Goal: Information Seeking & Learning: Learn about a topic

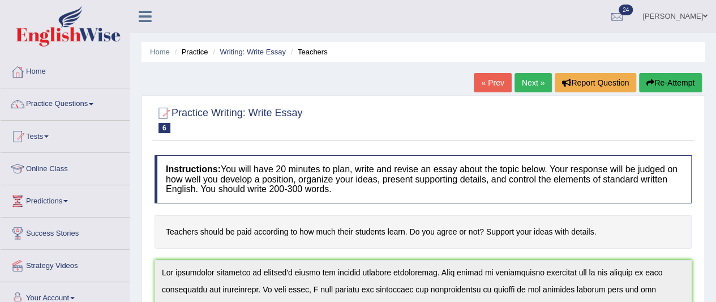
scroll to position [204, 0]
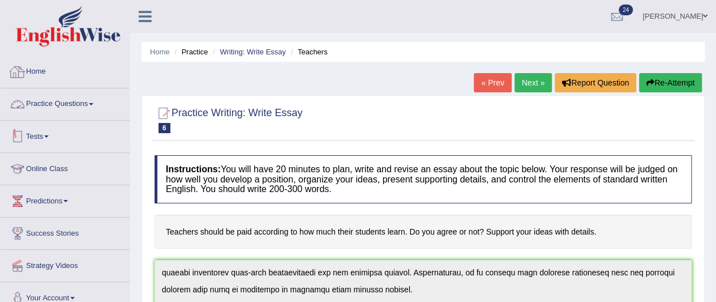
click at [92, 109] on link "Practice Questions" at bounding box center [65, 102] width 129 height 28
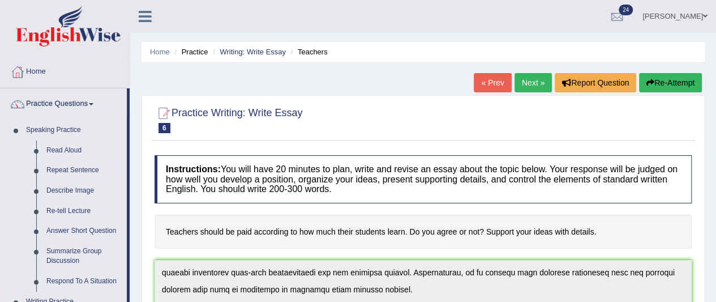
click at [60, 154] on link "Read Aloud" at bounding box center [83, 150] width 85 height 20
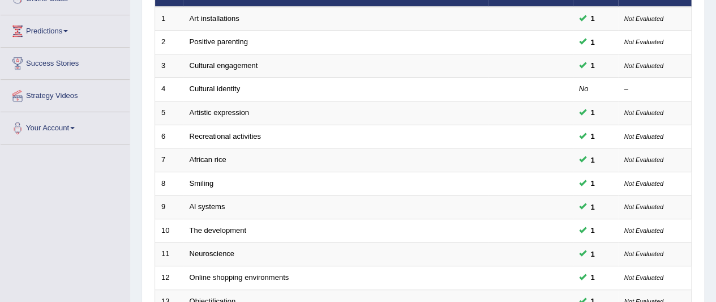
scroll to position [165, 0]
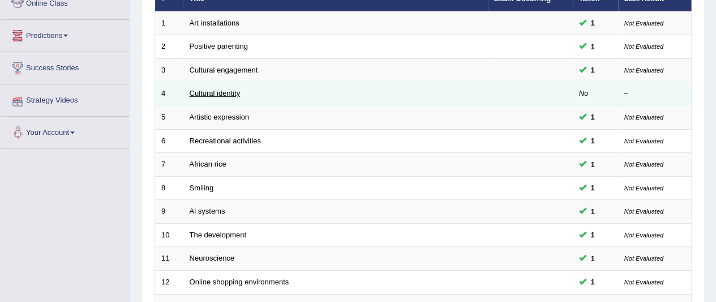
click at [212, 96] on link "Cultural identity" at bounding box center [215, 93] width 51 height 8
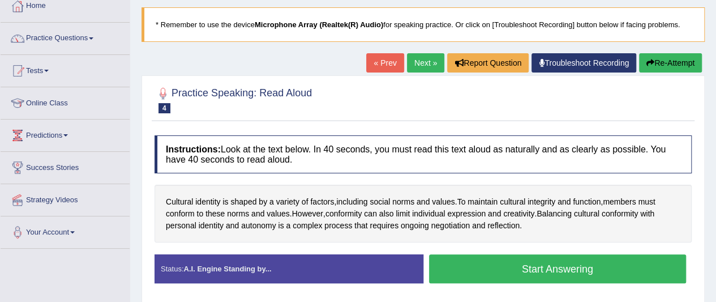
scroll to position [70, 0]
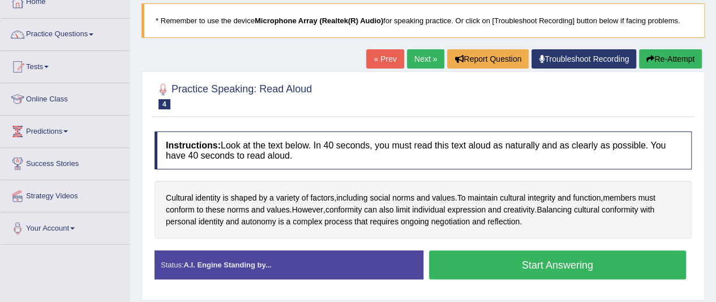
click at [618, 261] on button "Start Answering" at bounding box center [557, 264] width 257 height 29
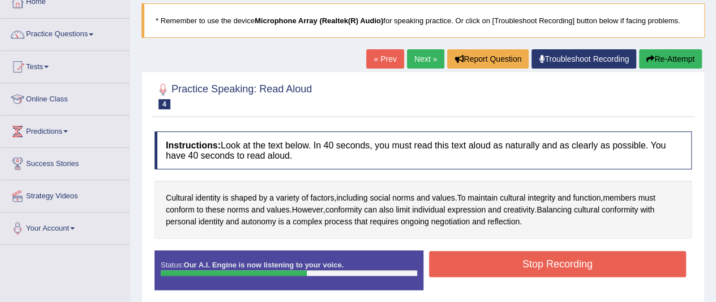
click at [621, 265] on button "Stop Recording" at bounding box center [557, 264] width 257 height 26
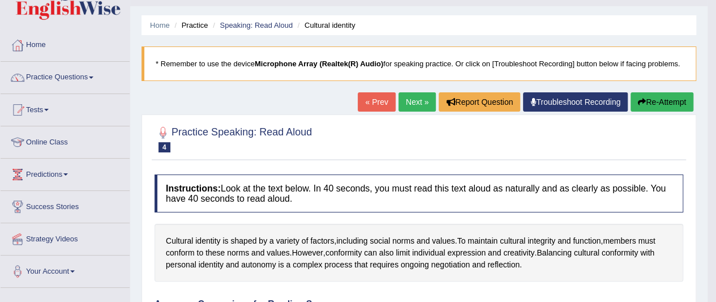
scroll to position [27, 0]
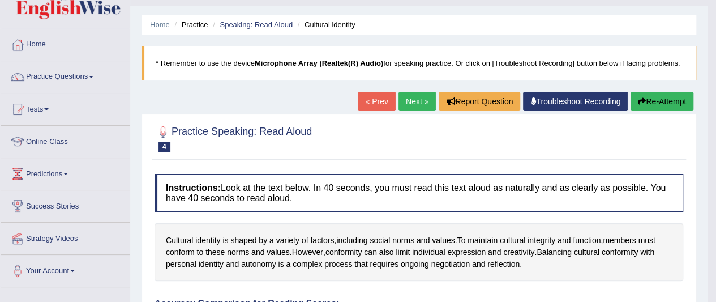
click at [406, 103] on link "Next »" at bounding box center [416, 101] width 37 height 19
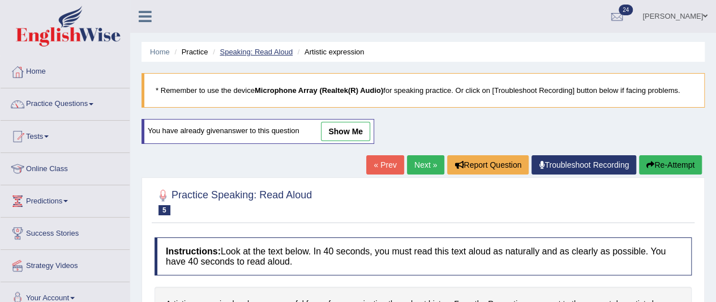
click at [253, 50] on link "Speaking: Read Aloud" at bounding box center [256, 52] width 73 height 8
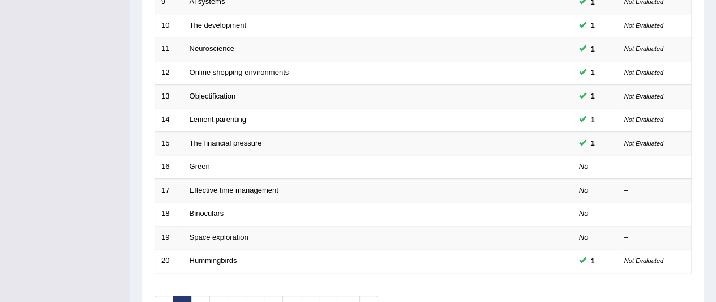
scroll to position [377, 0]
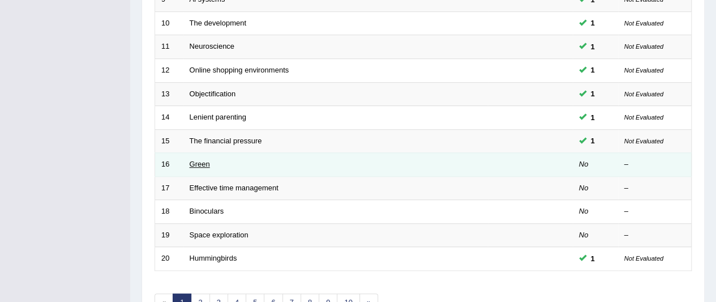
click at [209, 161] on link "Green" at bounding box center [200, 164] width 20 height 8
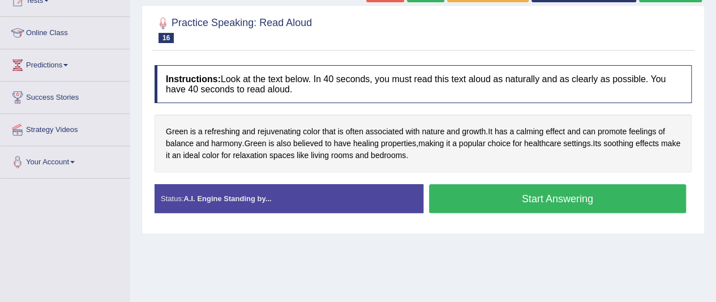
scroll to position [136, 0]
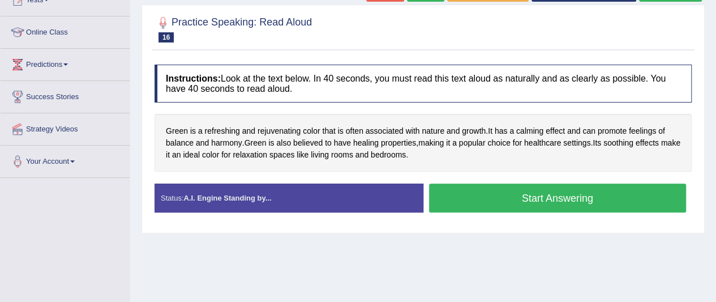
click at [558, 201] on button "Start Answering" at bounding box center [557, 197] width 257 height 29
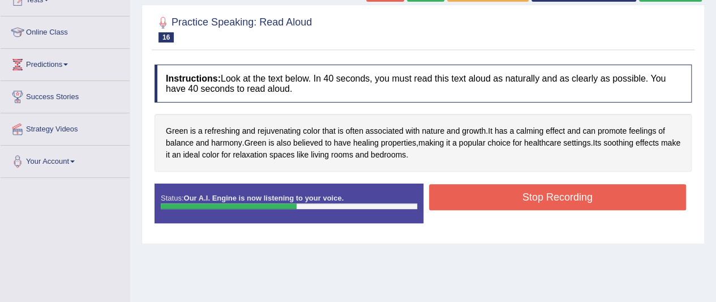
click at [620, 204] on button "Stop Recording" at bounding box center [557, 197] width 257 height 26
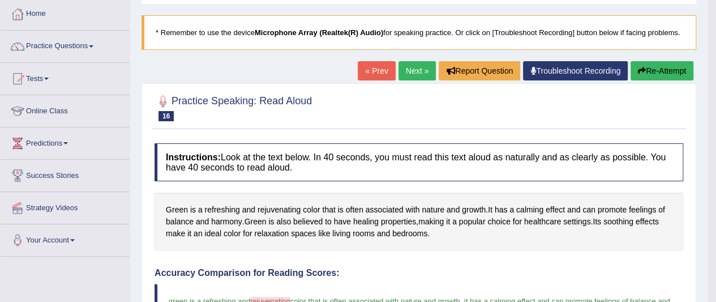
scroll to position [0, 0]
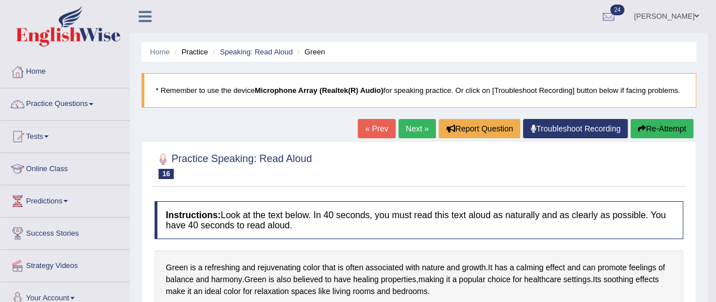
click at [413, 130] on link "Next »" at bounding box center [416, 128] width 37 height 19
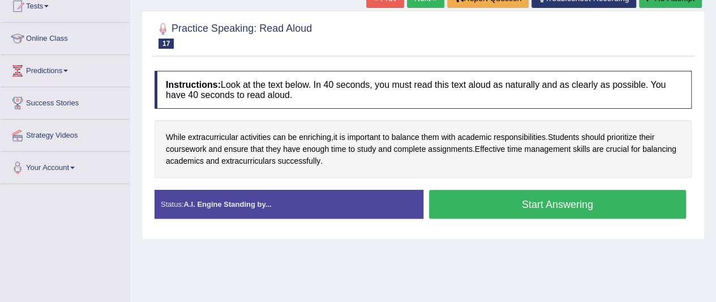
scroll to position [130, 0]
click at [614, 205] on button "Start Answering" at bounding box center [557, 204] width 257 height 29
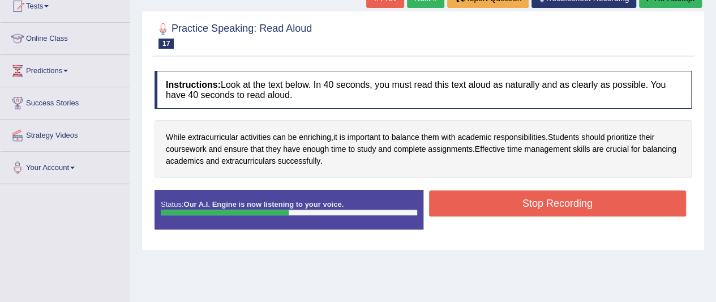
click at [630, 204] on button "Stop Recording" at bounding box center [557, 203] width 257 height 26
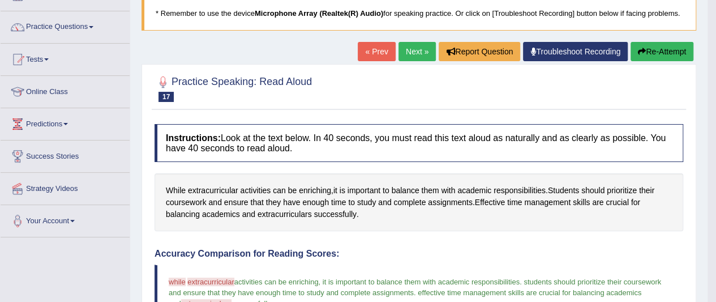
scroll to position [76, 0]
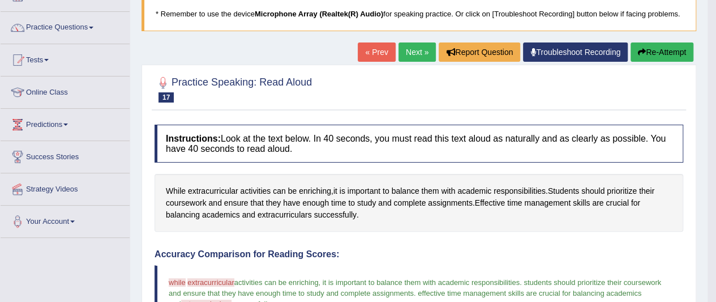
click at [406, 59] on link "Next »" at bounding box center [416, 51] width 37 height 19
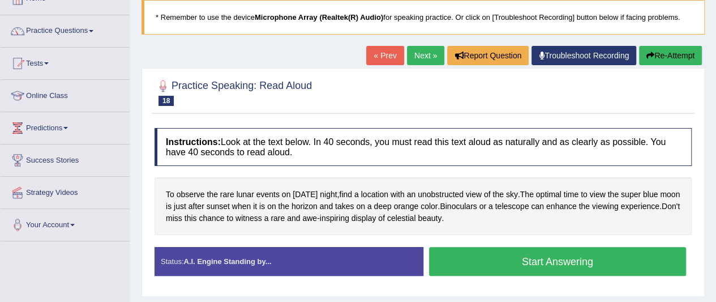
scroll to position [74, 0]
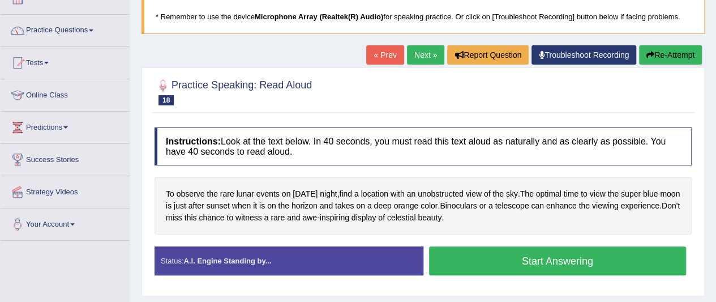
click at [604, 263] on button "Start Answering" at bounding box center [557, 260] width 257 height 29
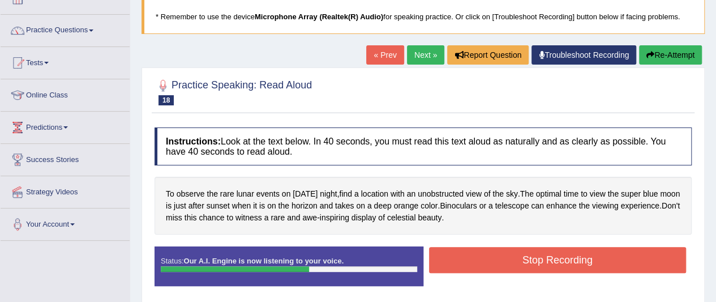
click at [641, 250] on button "Stop Recording" at bounding box center [557, 260] width 257 height 26
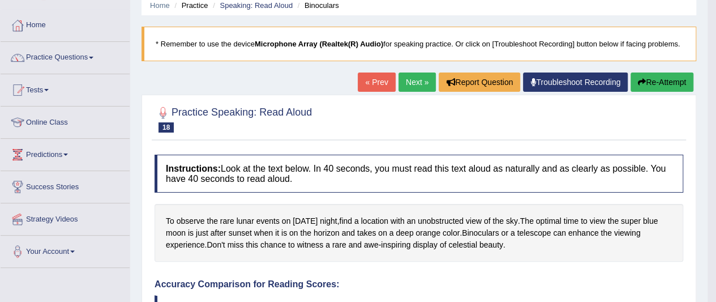
scroll to position [0, 0]
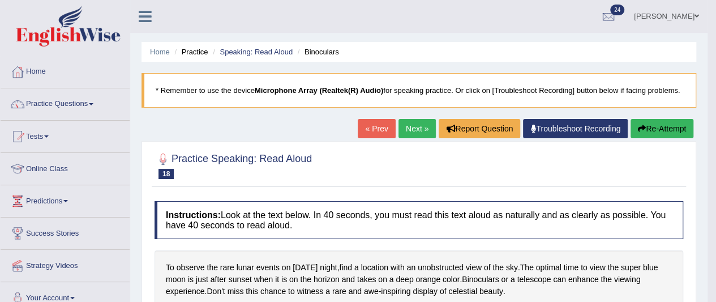
click at [405, 122] on link "Next »" at bounding box center [416, 128] width 37 height 19
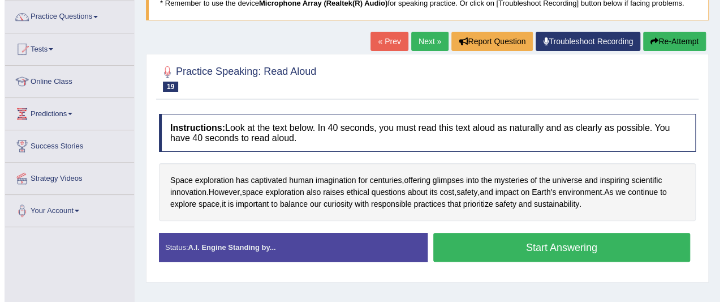
scroll to position [90, 0]
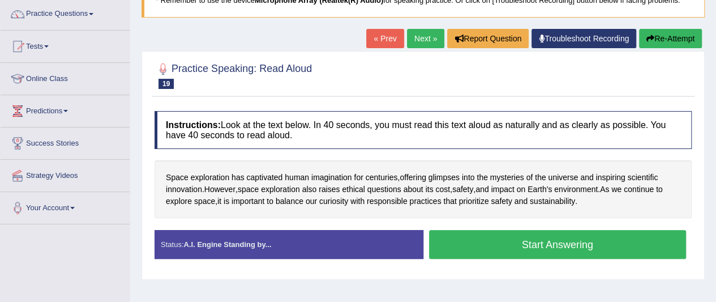
click at [584, 246] on button "Start Answering" at bounding box center [557, 244] width 257 height 29
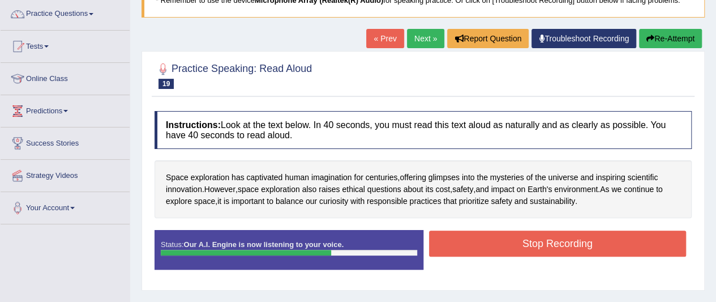
click at [615, 250] on button "Stop Recording" at bounding box center [557, 243] width 257 height 26
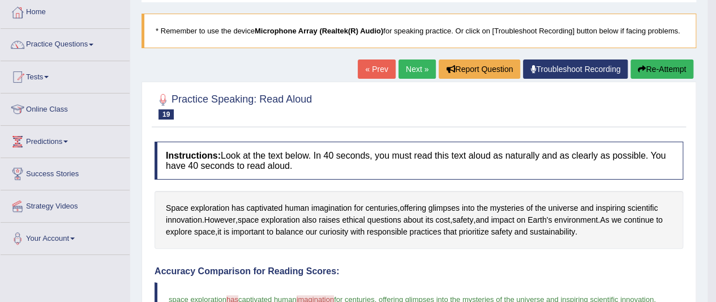
scroll to position [0, 0]
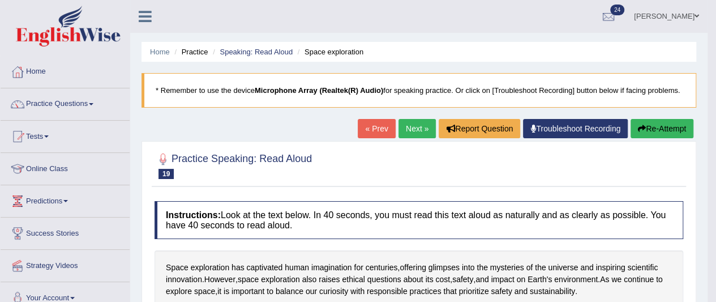
click at [416, 134] on link "Next »" at bounding box center [416, 128] width 37 height 19
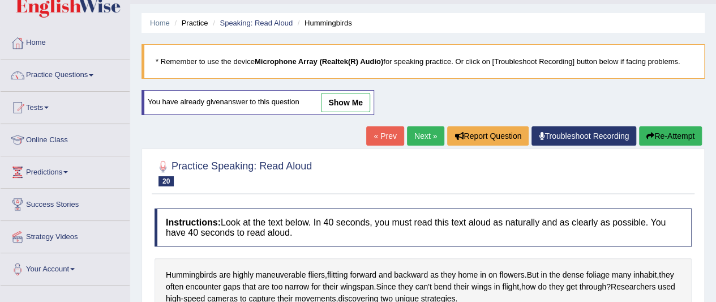
scroll to position [27, 0]
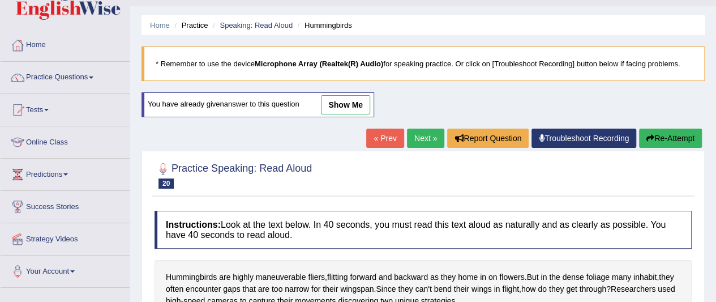
click at [66, 87] on link "Practice Questions" at bounding box center [65, 76] width 129 height 28
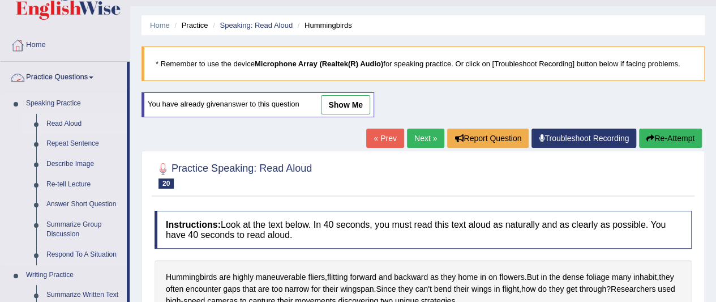
click at [78, 125] on link "Read Aloud" at bounding box center [83, 124] width 85 height 20
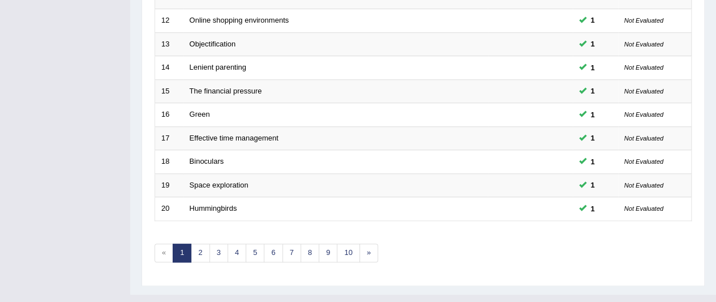
scroll to position [442, 0]
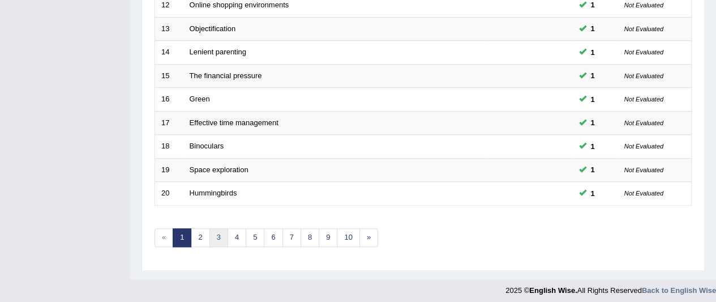
click at [211, 235] on link "3" at bounding box center [218, 237] width 19 height 19
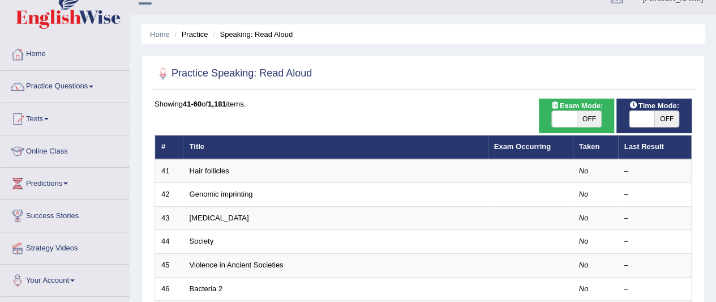
scroll to position [16, 0]
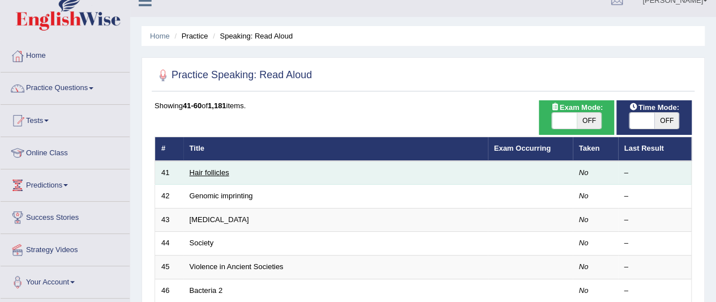
click at [213, 169] on link "Hair follicles" at bounding box center [210, 172] width 40 height 8
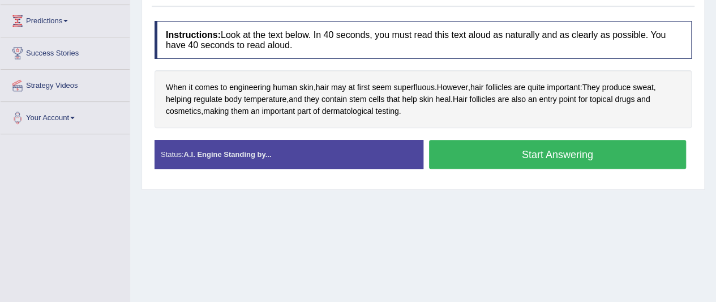
scroll to position [180, 0]
click at [419, 91] on span "superfluous" at bounding box center [413, 87] width 41 height 12
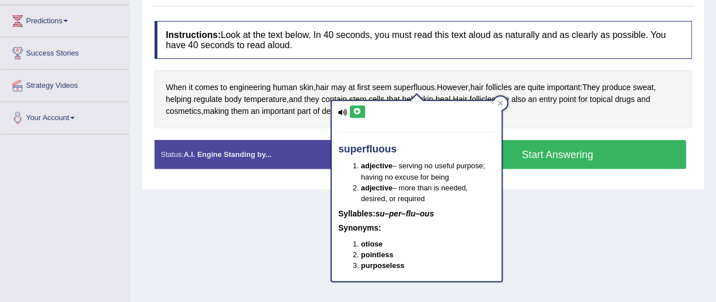
click at [357, 108] on icon at bounding box center [357, 111] width 8 height 7
click at [356, 113] on icon at bounding box center [357, 111] width 8 height 7
click at [500, 103] on icon at bounding box center [499, 102] width 5 height 5
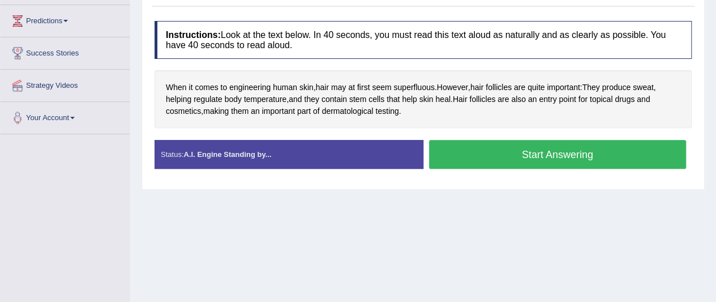
click at [538, 156] on button "Start Answering" at bounding box center [557, 154] width 257 height 29
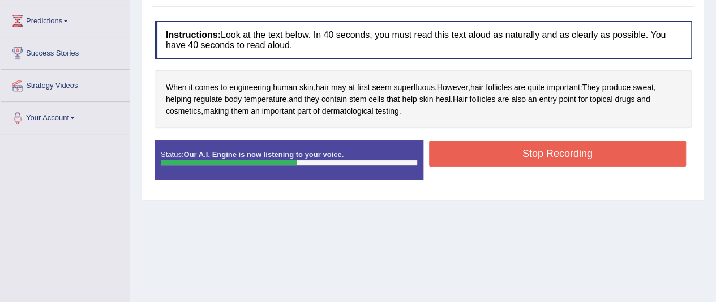
click at [549, 152] on button "Stop Recording" at bounding box center [557, 153] width 257 height 26
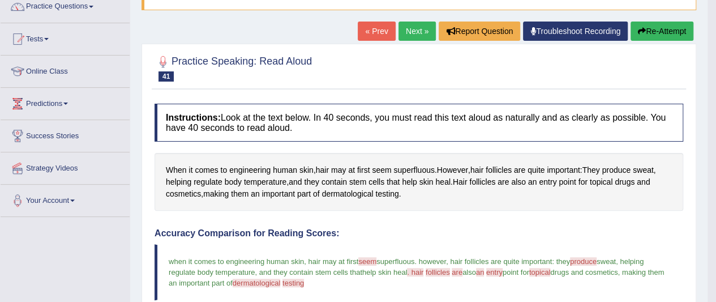
scroll to position [96, 0]
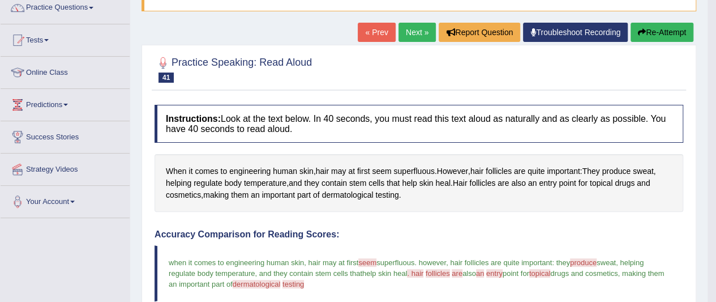
click at [410, 35] on link "Next »" at bounding box center [416, 32] width 37 height 19
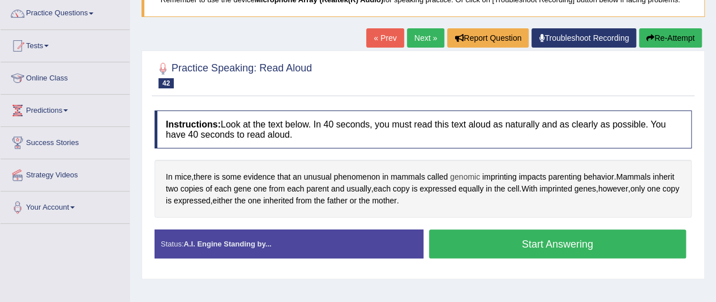
click at [462, 174] on span "genomic" at bounding box center [465, 177] width 30 height 12
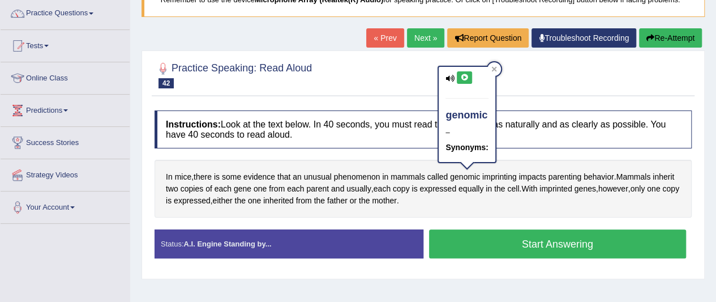
click at [463, 79] on icon at bounding box center [464, 77] width 8 height 7
click at [464, 75] on icon at bounding box center [464, 77] width 8 height 7
click at [493, 67] on icon at bounding box center [494, 69] width 6 height 6
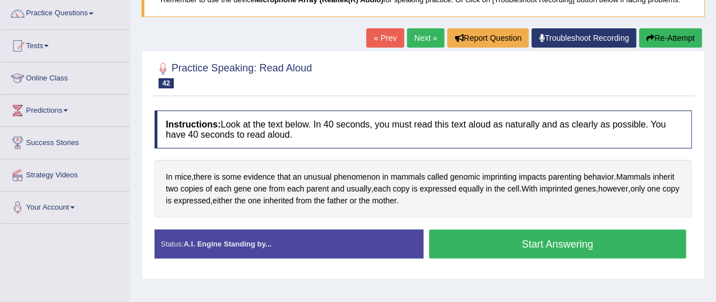
click at [600, 246] on button "Start Answering" at bounding box center [557, 243] width 257 height 29
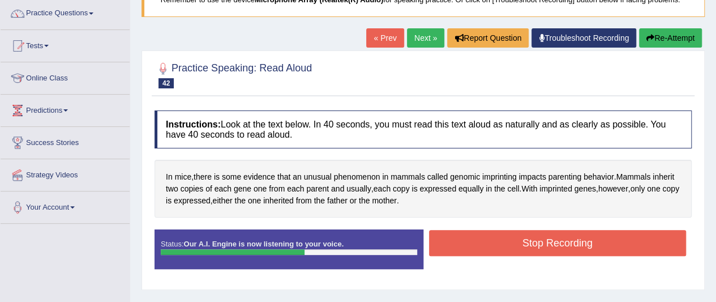
click at [614, 242] on button "Stop Recording" at bounding box center [557, 243] width 257 height 26
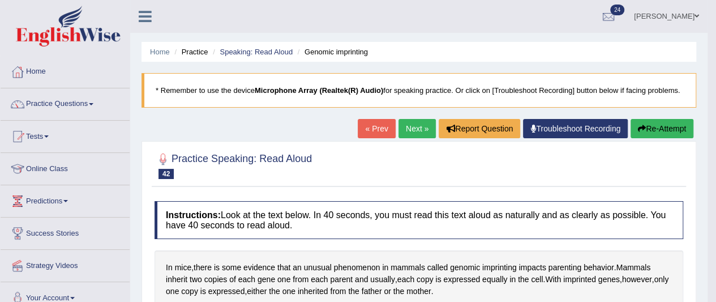
click at [423, 129] on link "Next »" at bounding box center [416, 128] width 37 height 19
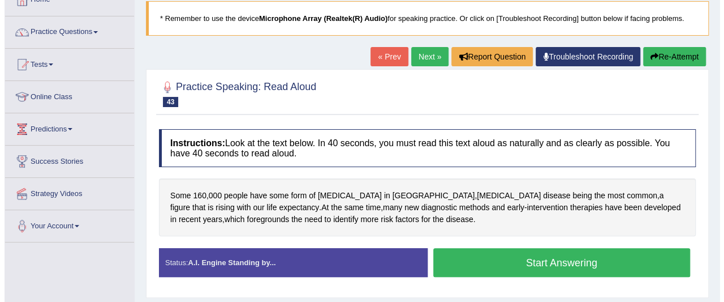
scroll to position [72, 0]
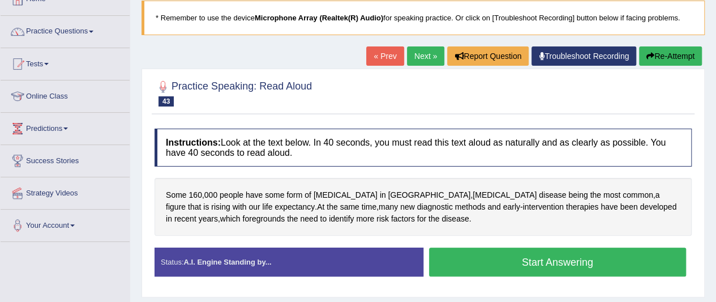
click at [595, 259] on button "Start Answering" at bounding box center [557, 261] width 257 height 29
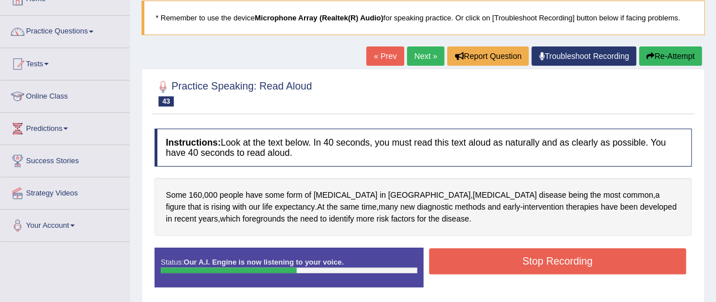
click at [608, 259] on button "Stop Recording" at bounding box center [557, 261] width 257 height 26
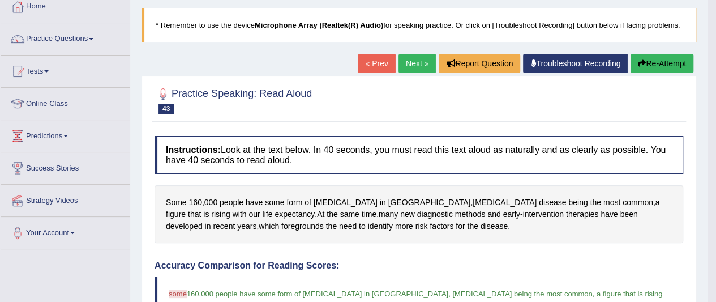
scroll to position [63, 0]
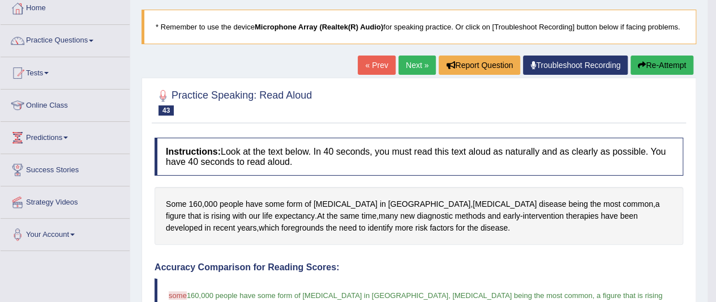
click at [402, 65] on link "Next »" at bounding box center [416, 64] width 37 height 19
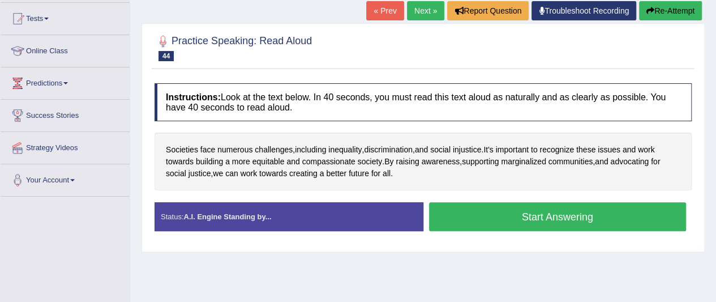
scroll to position [118, 0]
click at [595, 224] on button "Start Answering" at bounding box center [557, 216] width 257 height 29
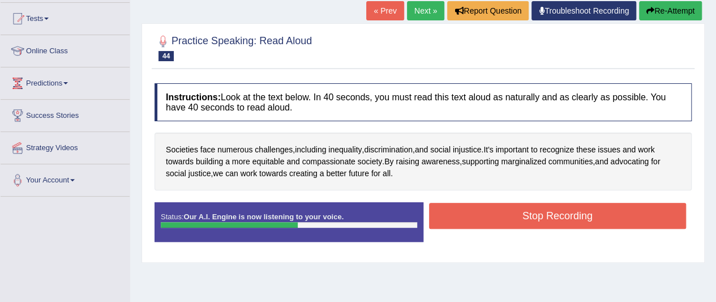
click at [628, 211] on button "Stop Recording" at bounding box center [557, 216] width 257 height 26
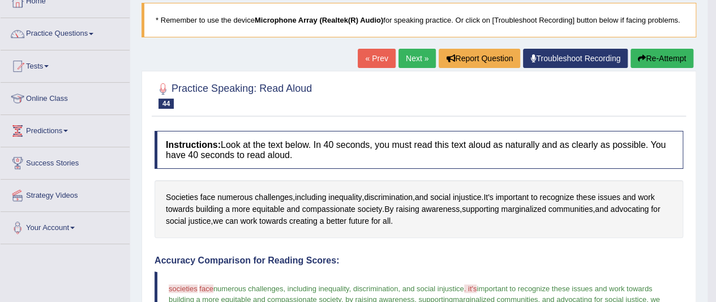
scroll to position [67, 0]
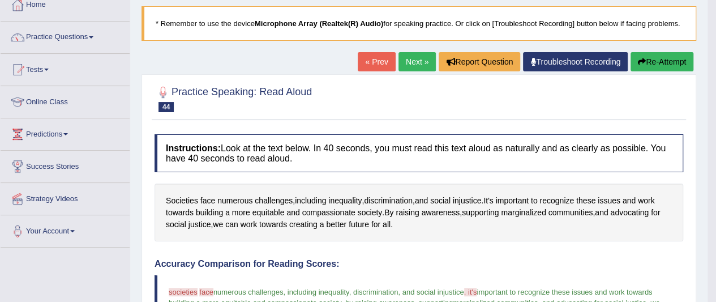
click at [408, 61] on link "Next »" at bounding box center [416, 61] width 37 height 19
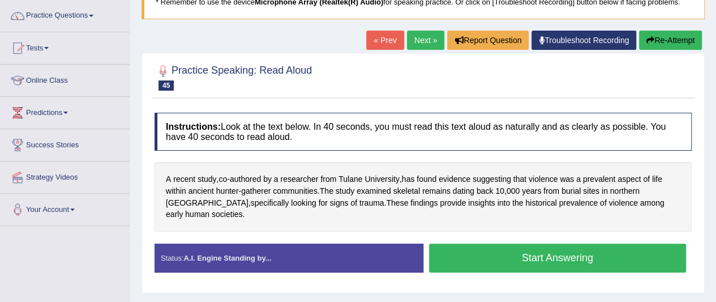
click at [346, 177] on span "Tulane" at bounding box center [350, 179] width 24 height 12
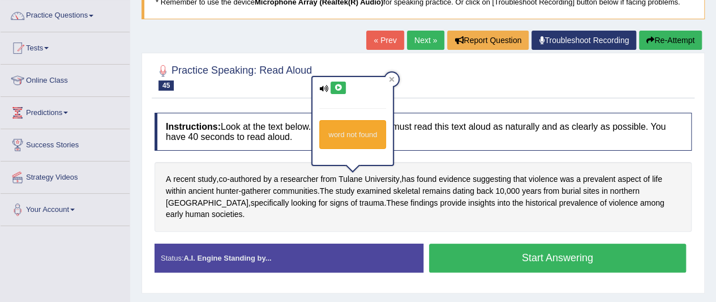
click at [334, 88] on icon at bounding box center [338, 87] width 8 height 7
click at [392, 80] on icon at bounding box center [392, 79] width 6 height 6
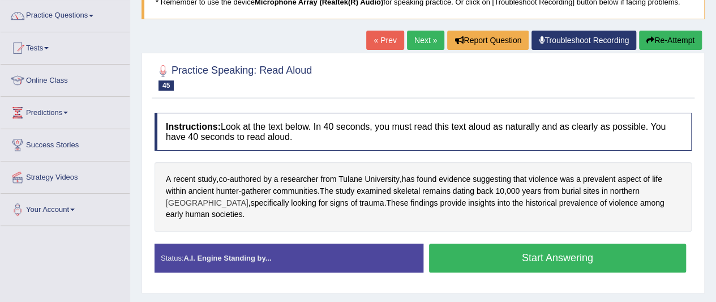
click at [248, 197] on span "[GEOGRAPHIC_DATA]" at bounding box center [207, 203] width 83 height 12
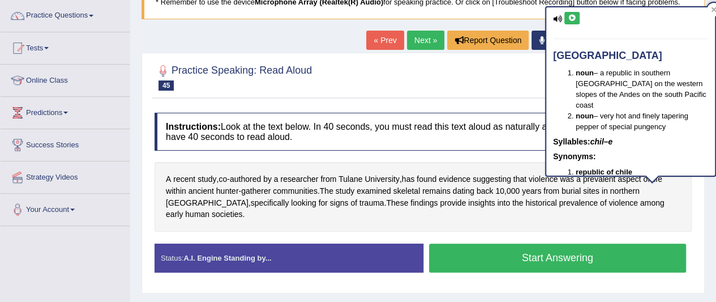
click at [574, 31] on div "chile noun – a republic in southern [GEOGRAPHIC_DATA] on the western slopes of …" at bounding box center [630, 91] width 169 height 168
click at [574, 17] on icon at bounding box center [572, 18] width 8 height 7
click at [572, 18] on icon at bounding box center [572, 18] width 8 height 7
click at [707, 9] on div at bounding box center [714, 10] width 14 height 14
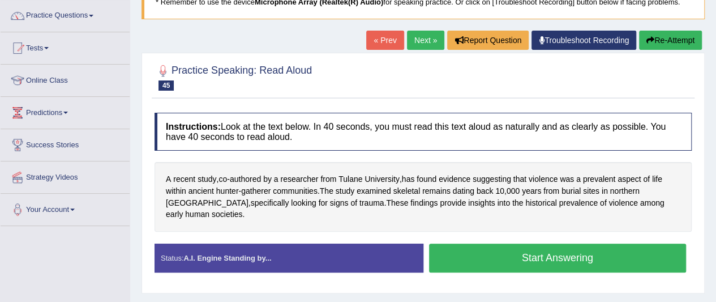
click at [559, 206] on span "prevalence" at bounding box center [578, 203] width 39 height 12
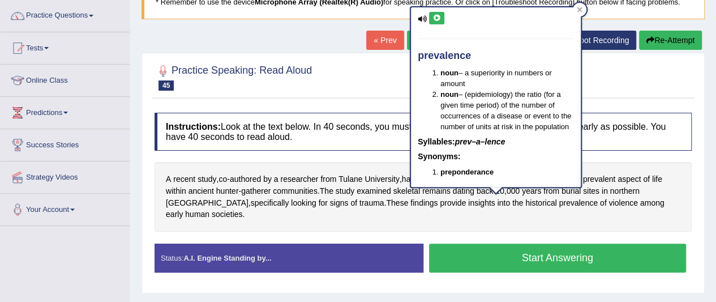
click at [424, 18] on icon at bounding box center [422, 18] width 9 height 7
click at [439, 19] on icon at bounding box center [436, 18] width 8 height 7
click at [434, 18] on icon at bounding box center [436, 18] width 8 height 7
click at [581, 12] on div at bounding box center [580, 10] width 14 height 14
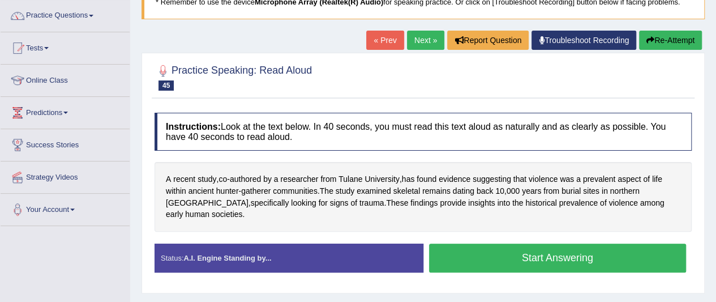
click at [577, 252] on button "Start Answering" at bounding box center [557, 257] width 257 height 29
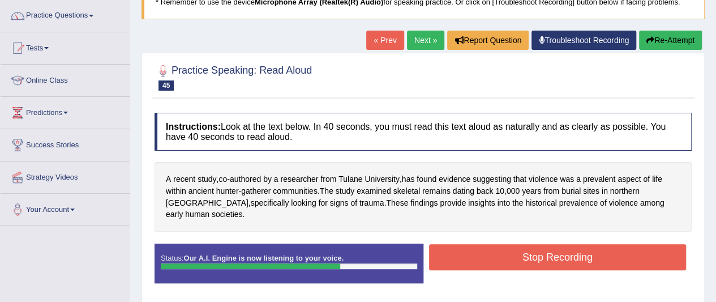
click at [633, 250] on button "Stop Recording" at bounding box center [557, 257] width 257 height 26
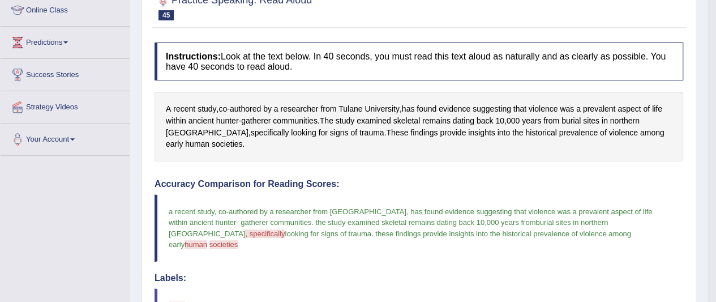
scroll to position [148, 0]
